Goal: Navigation & Orientation: Find specific page/section

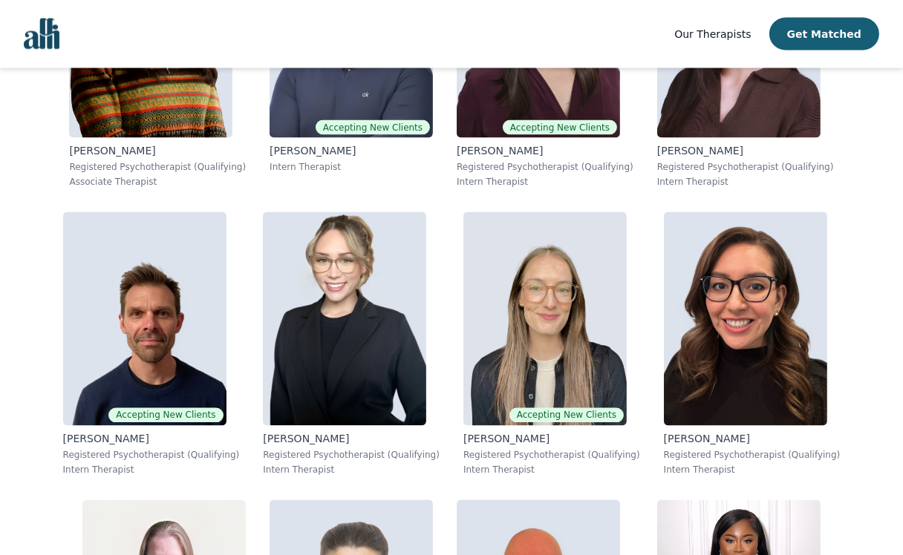
scroll to position [2799, 0]
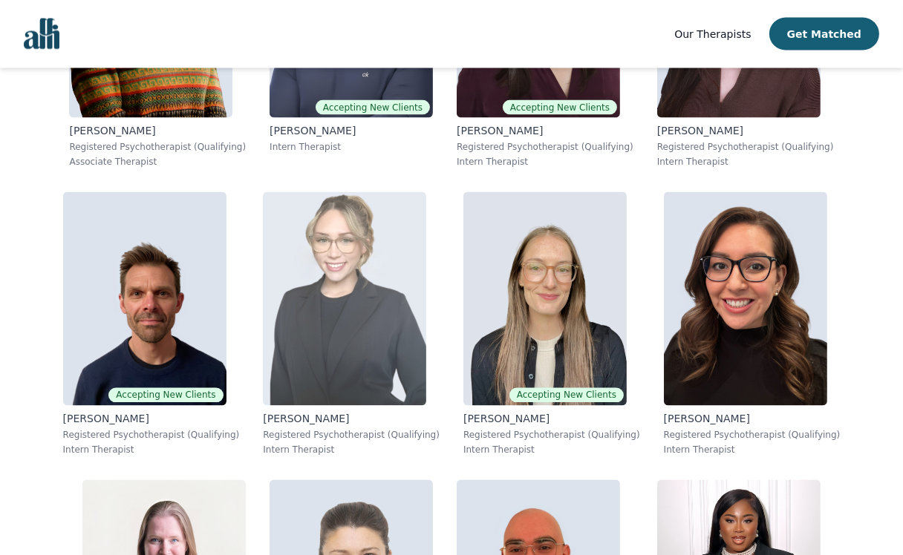
click at [320, 313] on img at bounding box center [344, 299] width 163 height 214
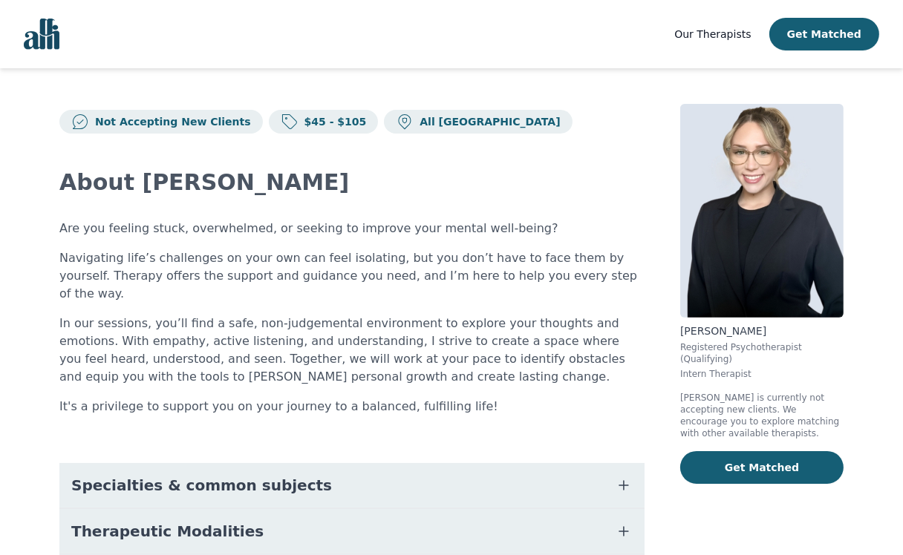
scroll to position [232, 0]
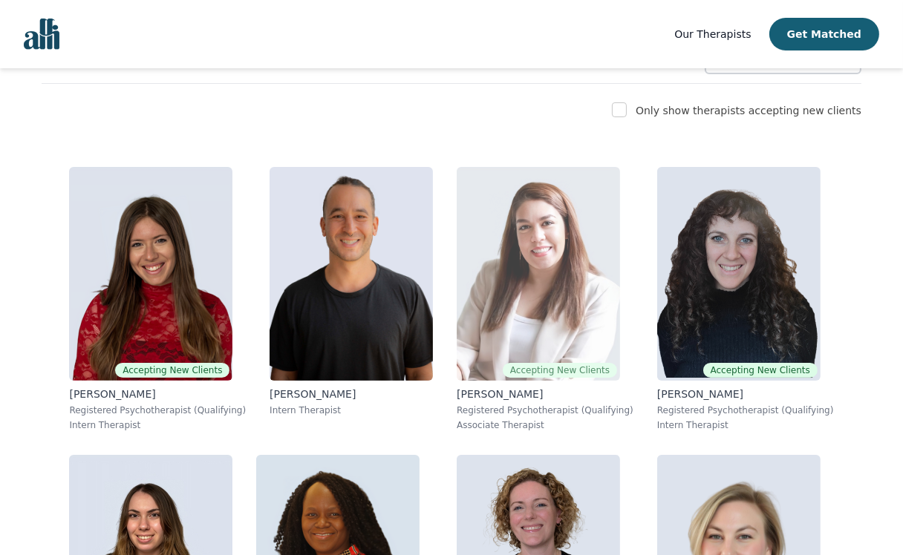
click at [599, 278] on img at bounding box center [538, 274] width 163 height 214
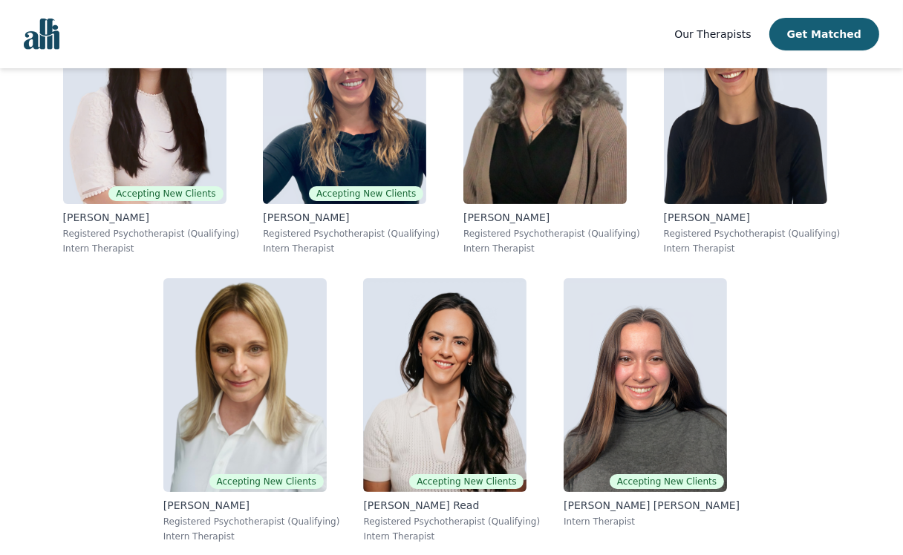
scroll to position [6239, 0]
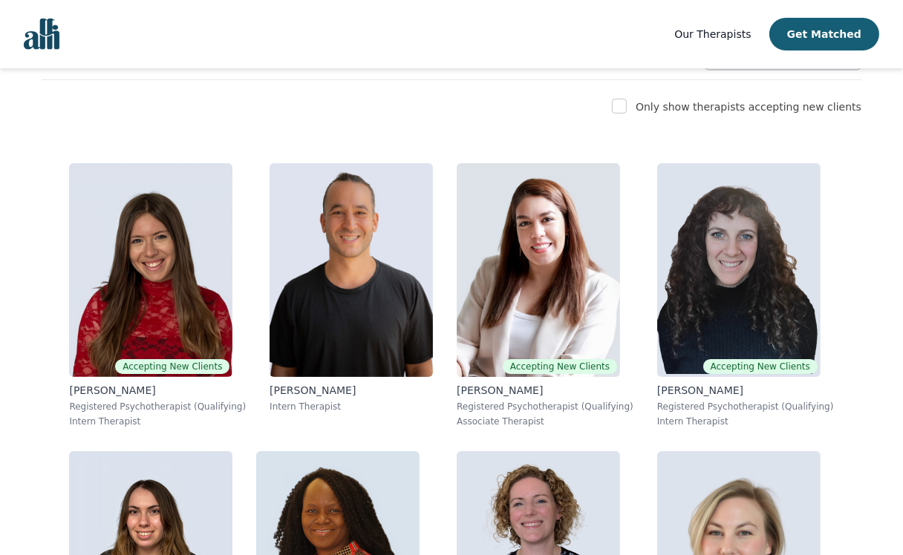
scroll to position [238, 0]
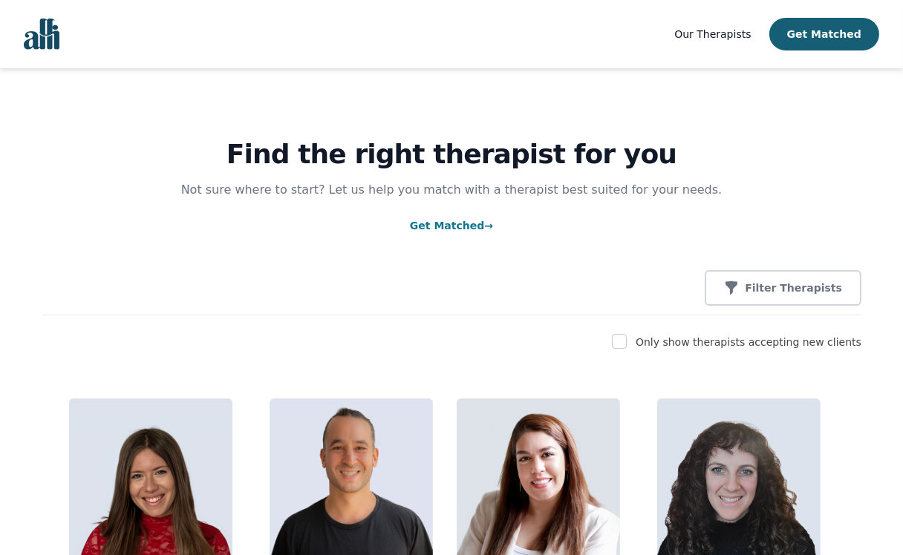
click at [751, 42] on link "Our Therapists" at bounding box center [712, 34] width 76 height 18
